Goal: Task Accomplishment & Management: Manage account settings

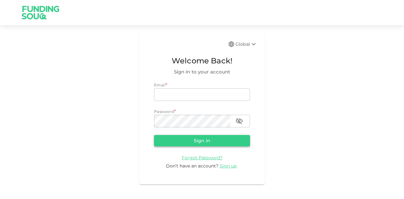
type input "[EMAIL_ADDRESS][PERSON_NAME][DOMAIN_NAME]"
click at [206, 146] on button "Sign in" at bounding box center [202, 140] width 96 height 11
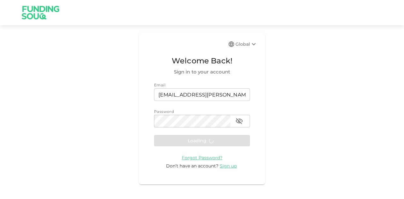
click at [206, 144] on form "Email email [EMAIL_ADDRESS][PERSON_NAME][DOMAIN_NAME] email Password password p…" at bounding box center [202, 125] width 96 height 87
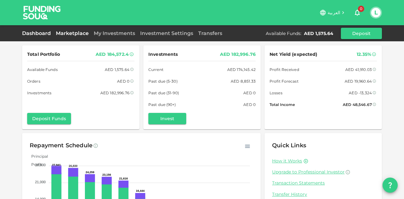
click at [74, 33] on link "Marketplace" at bounding box center [72, 33] width 38 height 6
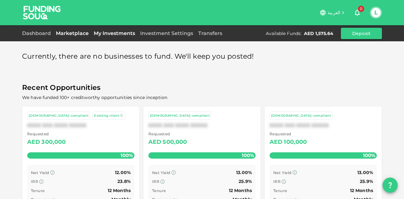
click at [117, 32] on link "My Investments" at bounding box center [114, 33] width 46 height 6
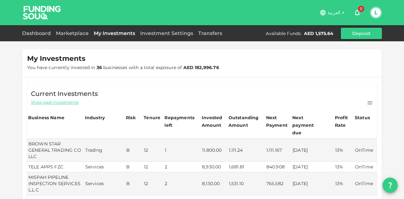
click at [66, 101] on span "Show past investments" at bounding box center [55, 102] width 48 height 6
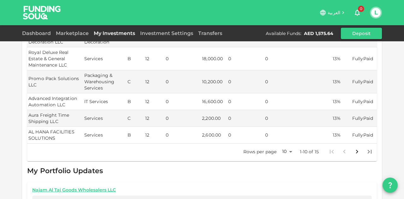
scroll to position [189, 0]
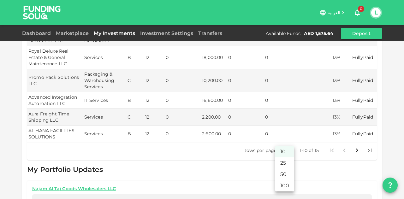
click at [291, 143] on body "العربية 0 L Dashboard Marketplace My Investments Investment Settings Transfers …" at bounding box center [202, 99] width 404 height 199
click at [289, 169] on li "25" at bounding box center [284, 163] width 19 height 11
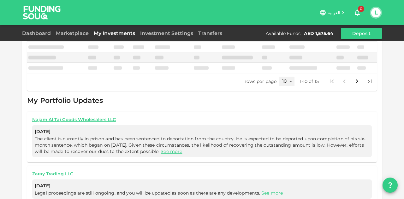
type input "25"
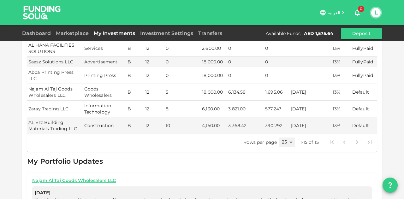
scroll to position [265, 0]
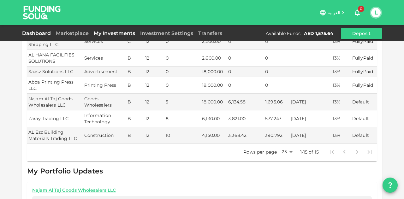
click at [40, 33] on link "Dashboard" at bounding box center [37, 33] width 31 height 6
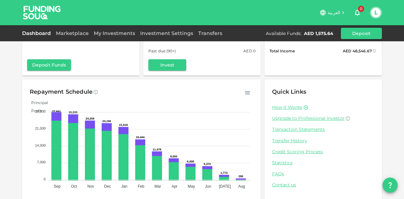
scroll to position [62, 0]
